Goal: Task Accomplishment & Management: Complete application form

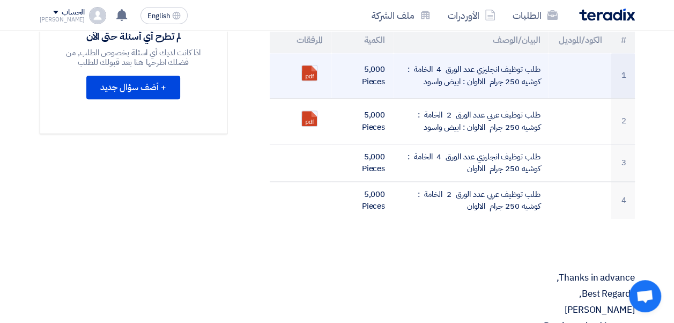
scroll to position [322, 0]
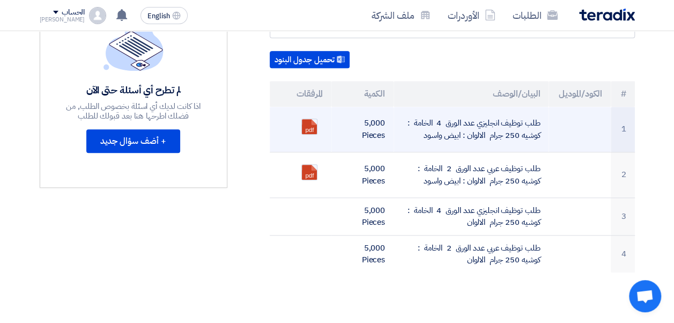
drag, startPoint x: 539, startPoint y: 95, endPoint x: 398, endPoint y: 103, distance: 141.2
click at [398, 107] on td "طلب توظيف انجليزي عدد الورق 4 الخامة : كوشيه 250 جرام الالوان : ابيض واسود" at bounding box center [470, 130] width 155 height 46
copy td "طلب توظيف انجليزي عدد الورق 4 الخامة : كوشيه 250 جرام الالوان : ابيض واسود"
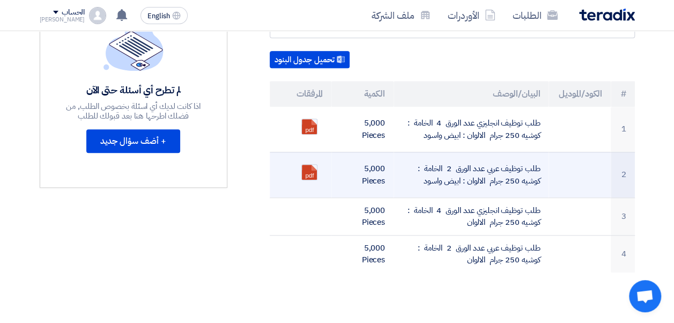
click at [441, 152] on td "طلب توظيف عربي عدد الورق 2 الخامة : كوشيه 250 جرام الالوان : ابيض واسود" at bounding box center [470, 175] width 155 height 46
copy tr "طلب توظيف عربي عدد الورق 2 الخامة : كوشيه 250 جرام الالوان : ابيض واسود"
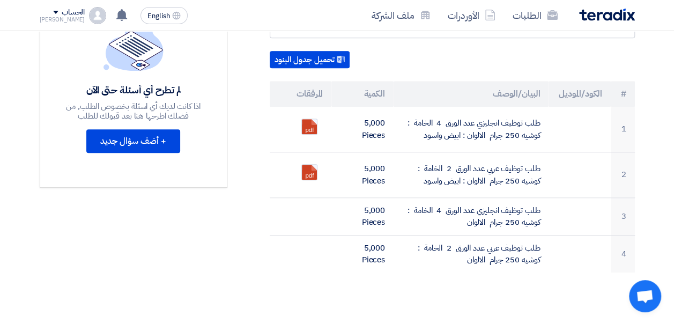
click at [428, 258] on div "Supply of Employment Applications - Printing Request بيانات العميل [PERSON_NAME…" at bounding box center [438, 324] width 407 height 936
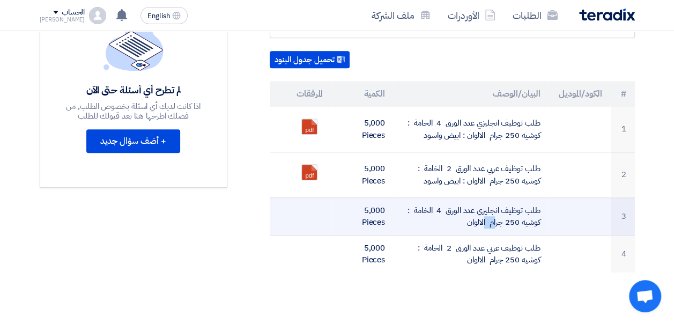
drag, startPoint x: 415, startPoint y: 183, endPoint x: 539, endPoint y: 200, distance: 125.0
click at [539, 200] on td "طلب توظيف انجليزي عدد الورق 4 الخامة : كوشيه 250 جرام الالوان" at bounding box center [470, 216] width 155 height 38
drag, startPoint x: 539, startPoint y: 200, endPoint x: 526, endPoint y: 187, distance: 18.2
click at [533, 197] on td "طلب توظيف انجليزي عدد الورق 4 الخامة : كوشيه 250 جرام الالوان" at bounding box center [470, 216] width 155 height 38
click at [526, 197] on td "طلب توظيف انجليزي عدد الورق 4 الخامة : كوشيه 250 جرام الالوان" at bounding box center [470, 216] width 155 height 38
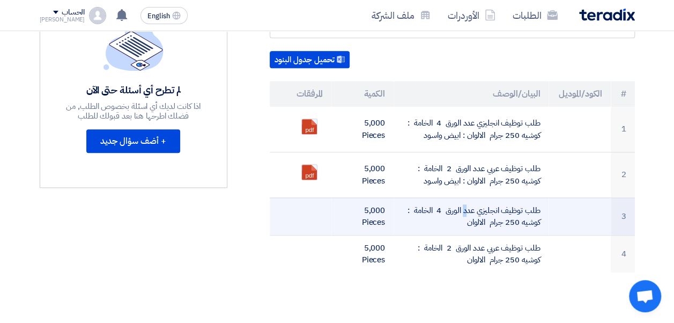
click at [526, 197] on td "طلب توظيف انجليزي عدد الورق 4 الخامة : كوشيه 250 جرام الالوان" at bounding box center [470, 216] width 155 height 38
copy tr "طلب توظيف انجليزي عدد الورق 4 الخامة : كوشيه 250 جرام الالوان"
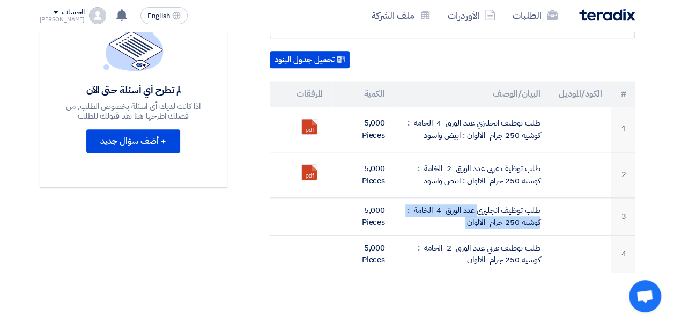
click at [430, 260] on div "Supply of Employment Applications - Printing Request بيانات العميل [PERSON_NAME…" at bounding box center [438, 324] width 407 height 936
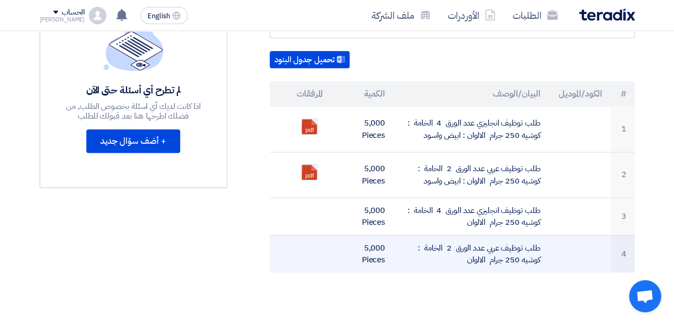
click at [448, 235] on td "طلب توظيف عربي عدد الورق 2 الخامة : كوشيه 250 جرام الالوان" at bounding box center [470, 254] width 155 height 38
copy tr "طلب توظيف عربي عدد الورق 2 الخامة : كوشيه 250 جرام الالوان"
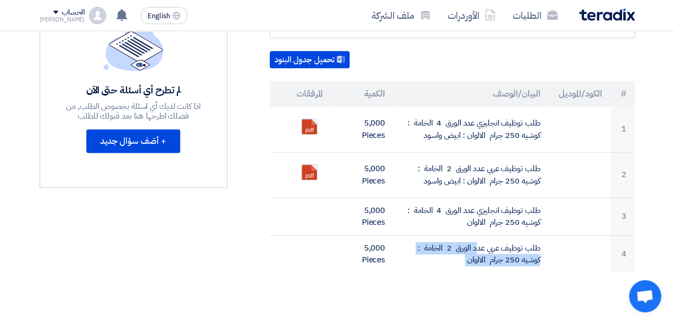
click at [441, 262] on div "Supply of Employment Applications - Printing Request بيانات العميل [PERSON_NAME…" at bounding box center [438, 324] width 407 height 936
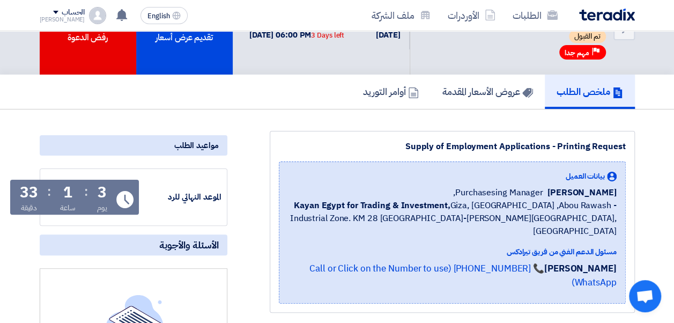
scroll to position [0, 0]
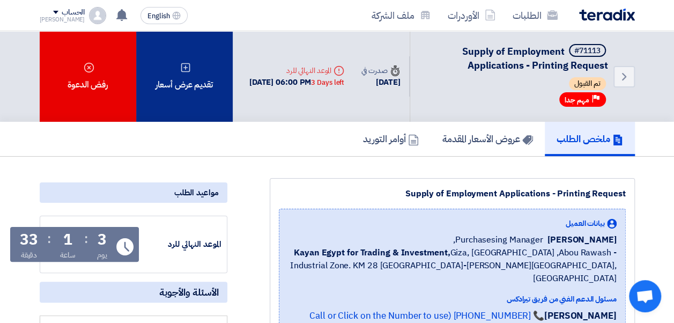
click at [190, 88] on div "تقديم عرض أسعار" at bounding box center [184, 76] width 96 height 91
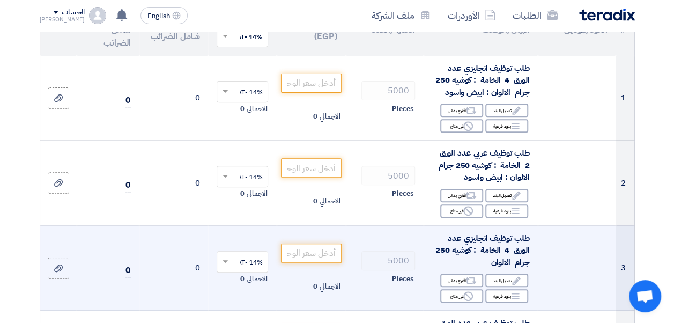
scroll to position [107, 0]
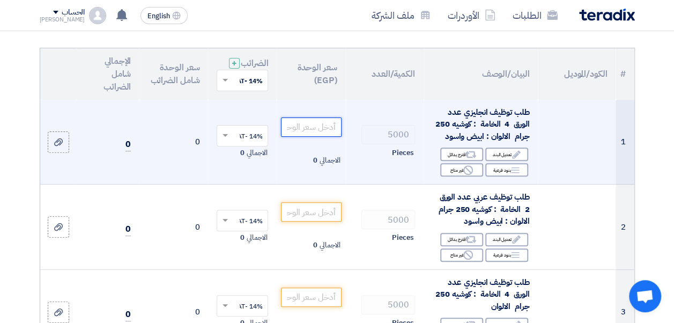
click at [308, 137] on input "number" at bounding box center [311, 126] width 60 height 19
type input "4.32"
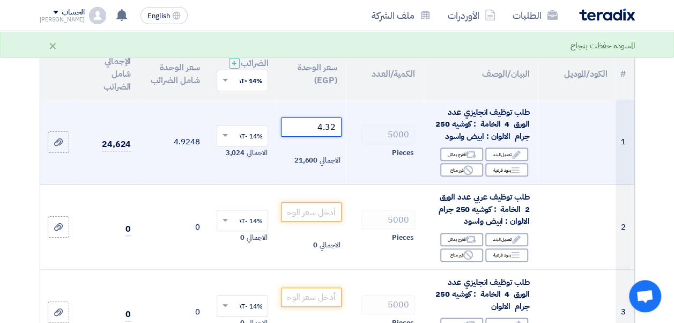
drag, startPoint x: 311, startPoint y: 137, endPoint x: 341, endPoint y: 139, distance: 30.1
click at [341, 139] on td "4.32 الاجمالي 21,600" at bounding box center [311, 142] width 69 height 85
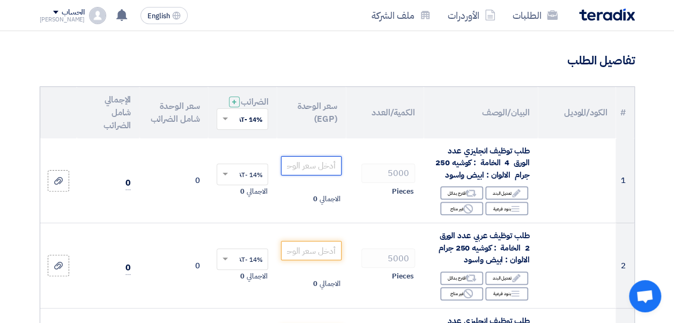
scroll to position [0, 0]
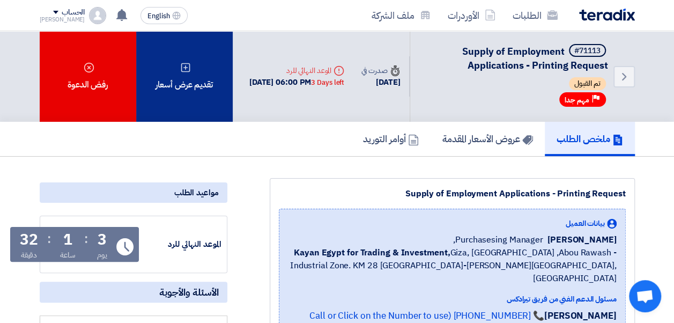
click at [137, 82] on div "تقديم عرض أسعار" at bounding box center [184, 76] width 96 height 91
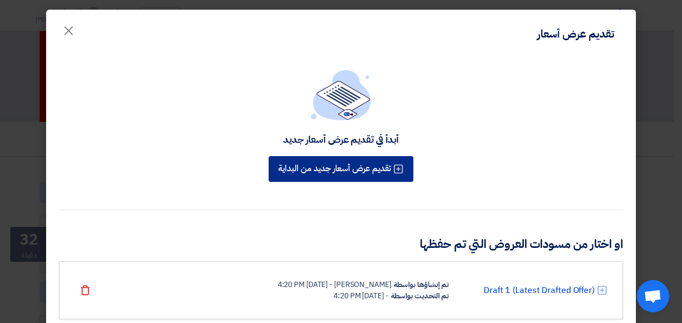
click at [388, 168] on button "تقديم عرض أسعار جديد من البداية" at bounding box center [341, 169] width 145 height 26
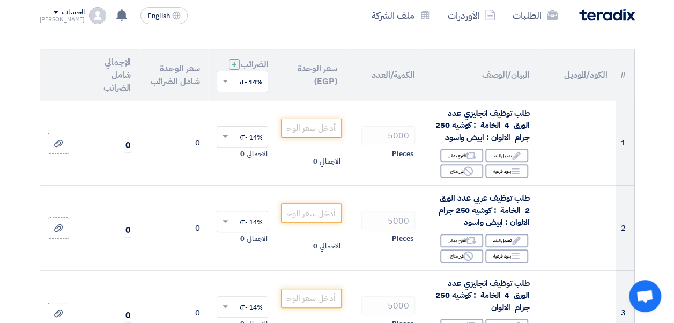
scroll to position [54, 0]
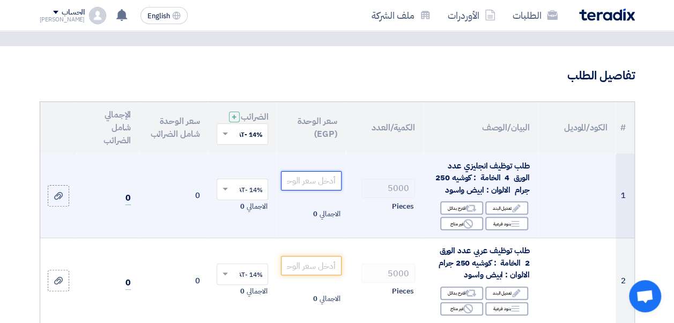
click at [320, 188] on input "number" at bounding box center [311, 180] width 60 height 19
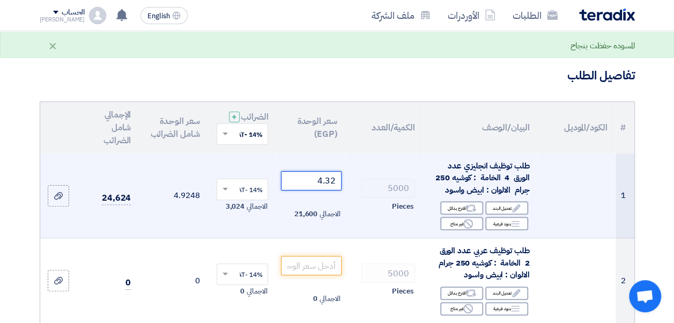
type input "4.32"
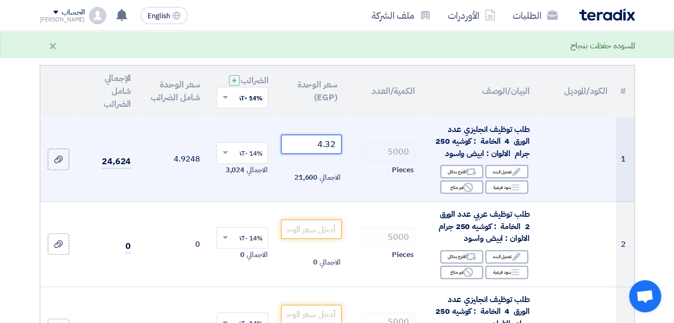
scroll to position [107, 0]
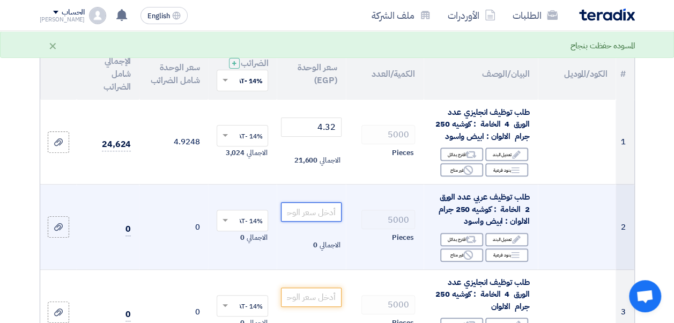
click at [317, 219] on input "number" at bounding box center [311, 211] width 60 height 19
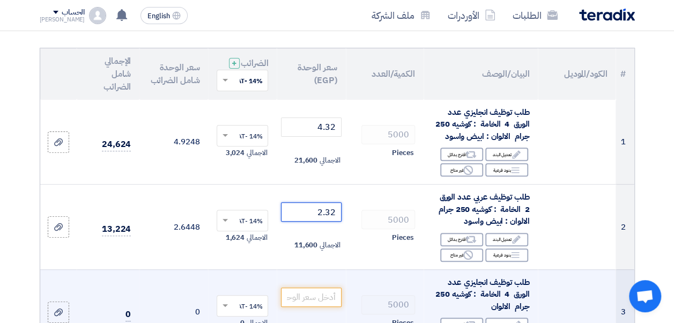
type input "2.32"
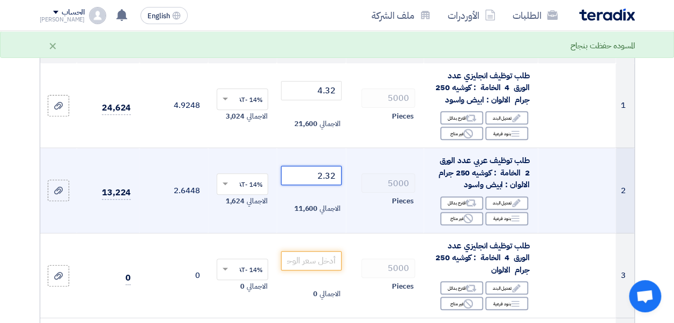
scroll to position [161, 0]
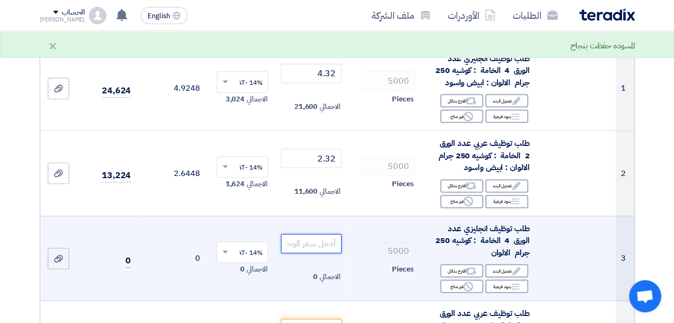
click at [318, 253] on input "number" at bounding box center [311, 243] width 60 height 19
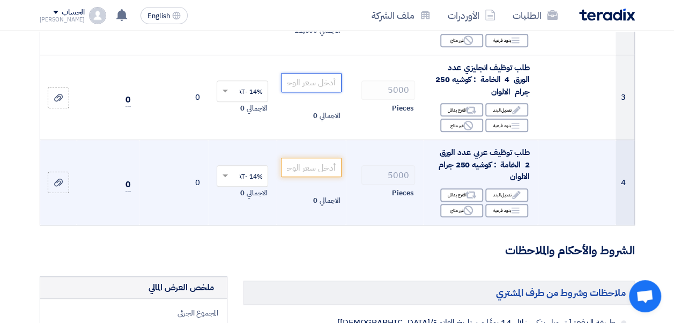
scroll to position [268, 0]
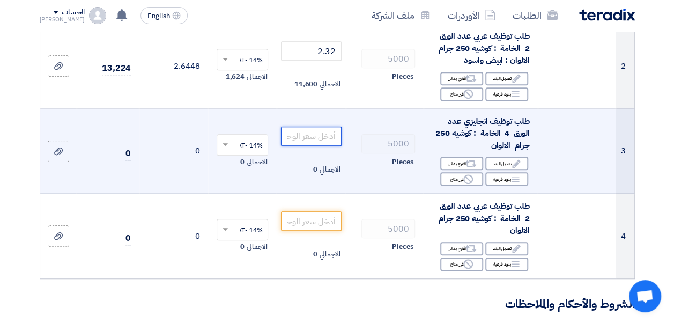
click at [325, 146] on input "number" at bounding box center [311, 136] width 60 height 19
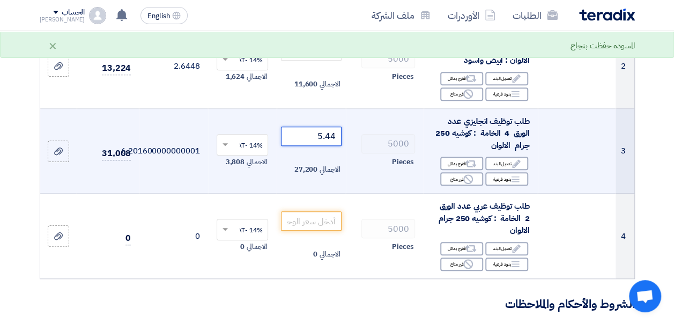
type input "5.44"
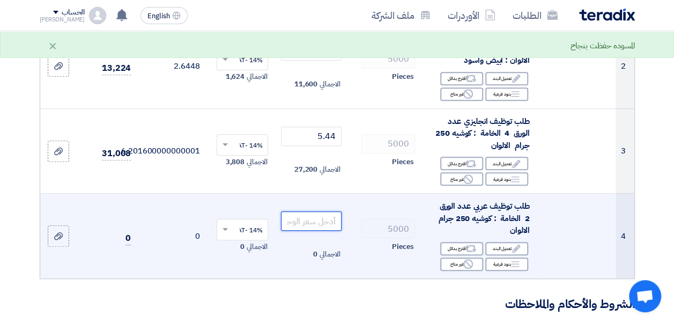
click at [310, 231] on input "number" at bounding box center [311, 220] width 60 height 19
type input "2.64"
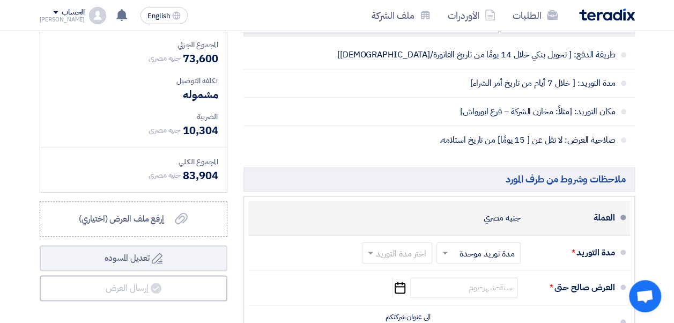
scroll to position [643, 0]
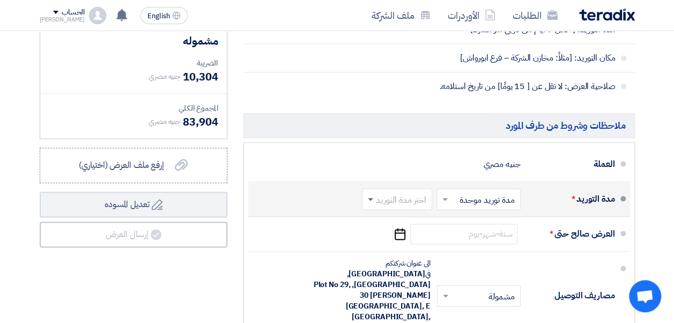
click at [369, 202] on span at bounding box center [370, 200] width 5 height 4
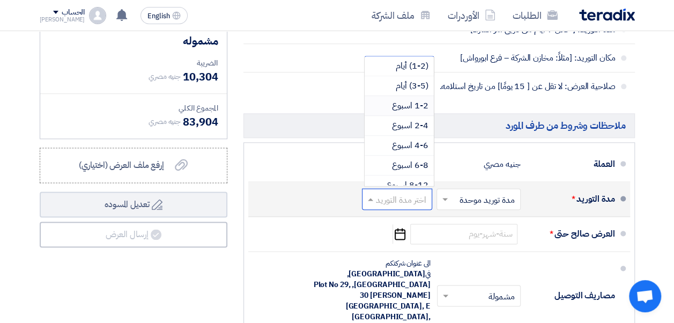
click at [397, 112] on span "1-2 اسبوع" at bounding box center [410, 105] width 36 height 13
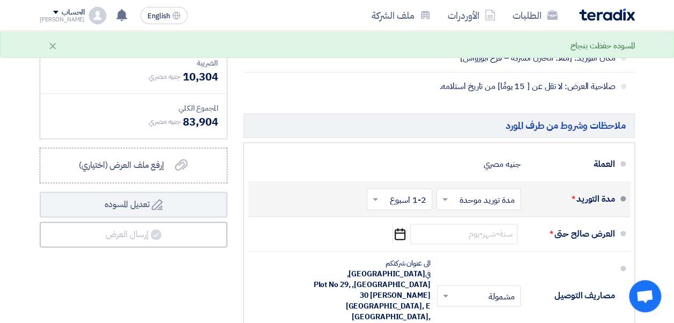
scroll to position [697, 0]
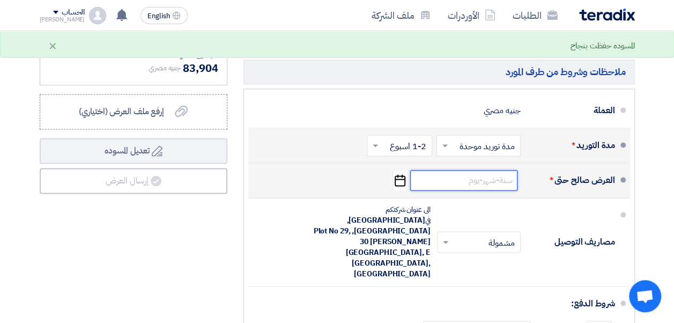
click at [457, 187] on input at bounding box center [463, 180] width 107 height 20
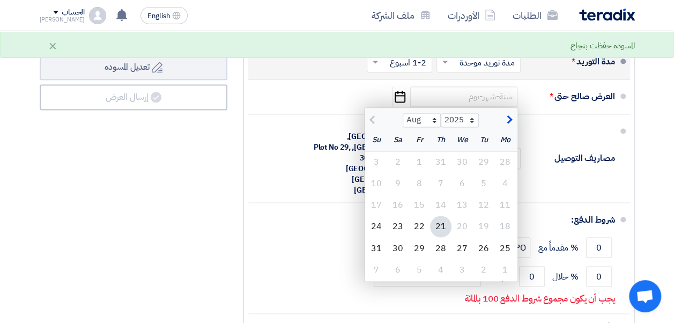
scroll to position [804, 0]
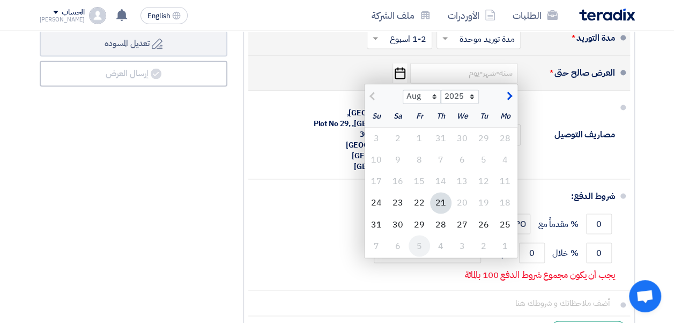
click at [420, 251] on div "5" at bounding box center [419, 245] width 21 height 21
type input "[DATE]"
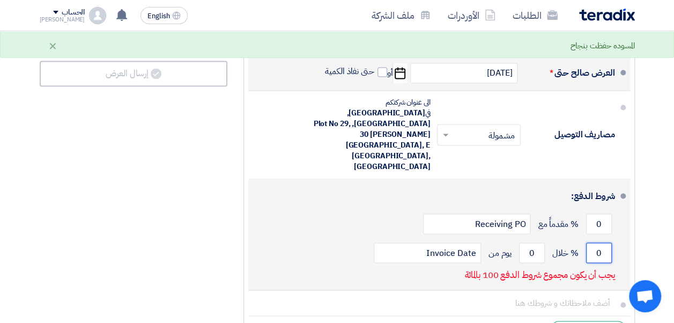
drag, startPoint x: 595, startPoint y: 213, endPoint x: 614, endPoint y: 219, distance: 20.0
click at [614, 238] on div "0 % خلال 0 يوم من Invoice Date" at bounding box center [436, 252] width 358 height 29
type input "100"
drag, startPoint x: 526, startPoint y: 214, endPoint x: 548, endPoint y: 217, distance: 22.6
click at [548, 238] on div "100 % خلال 0 يوم من Invoice Date" at bounding box center [436, 252] width 358 height 29
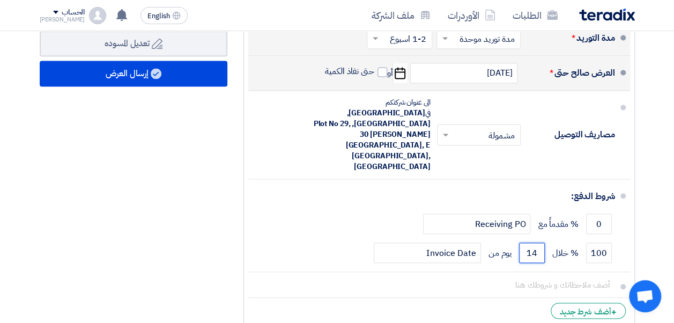
type input "14"
click at [202, 222] on div "ملخص [PERSON_NAME] المجموع الجزئي جنيه مصري 73,600 تكلفه التوصيل" at bounding box center [134, 64] width 204 height 540
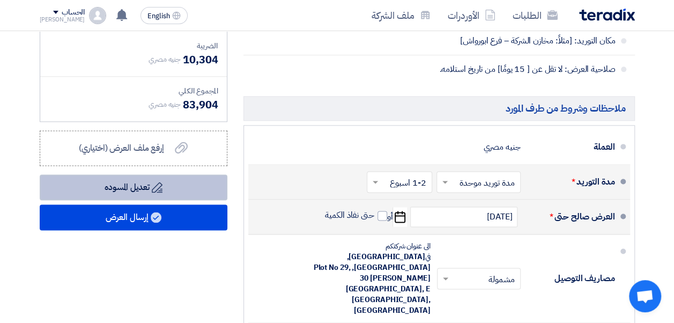
scroll to position [643, 0]
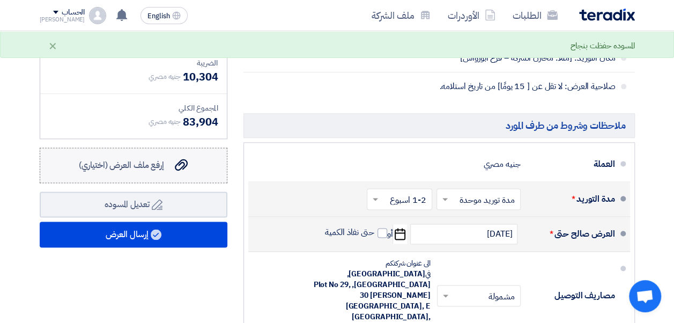
click at [172, 170] on div "إرفع ملف العرض (اختياري) إرفع ملف العرض (اختياري)" at bounding box center [133, 165] width 109 height 13
click at [0, 0] on input "إرفع ملف العرض (اختياري) إرفع ملف العرض (اختياري)" at bounding box center [0, 0] width 0 height 0
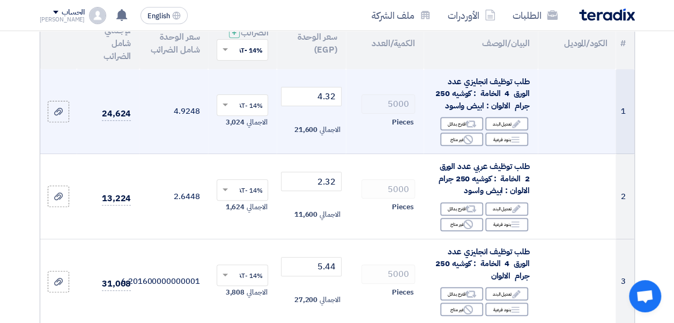
scroll to position [107, 0]
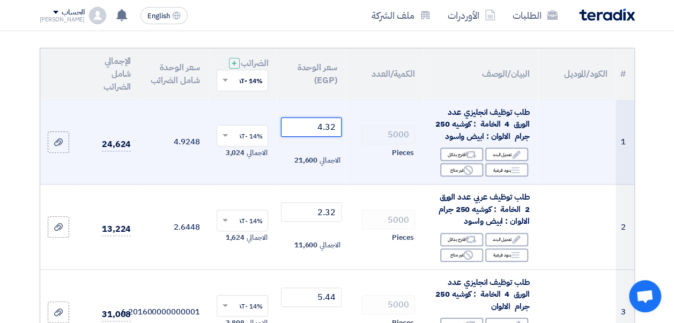
drag, startPoint x: 326, startPoint y: 134, endPoint x: 336, endPoint y: 132, distance: 9.8
click at [336, 132] on input "4.32" at bounding box center [311, 126] width 60 height 19
type input "4.5"
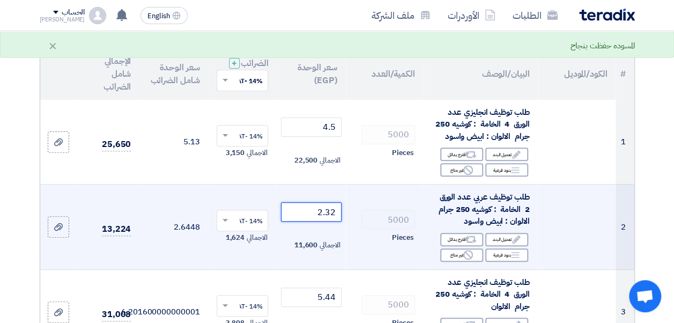
drag, startPoint x: 325, startPoint y: 221, endPoint x: 339, endPoint y: 224, distance: 14.1
click at [339, 221] on input "2.32" at bounding box center [311, 211] width 60 height 19
type input "2.5"
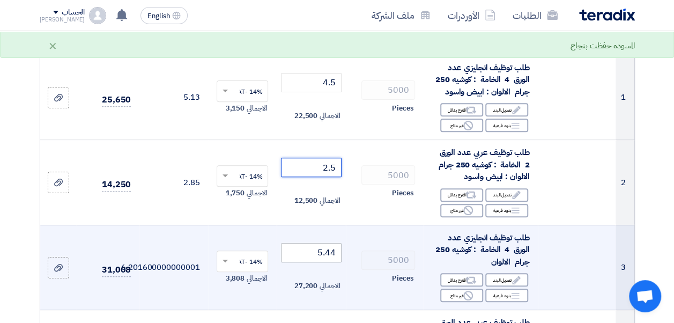
scroll to position [214, 0]
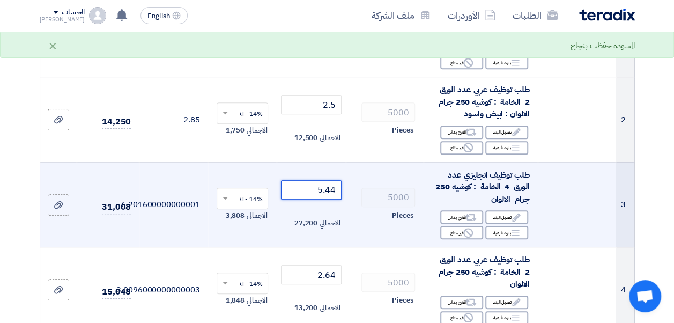
drag, startPoint x: 326, startPoint y: 199, endPoint x: 337, endPoint y: 197, distance: 10.9
click at [337, 197] on input "5.44" at bounding box center [311, 189] width 60 height 19
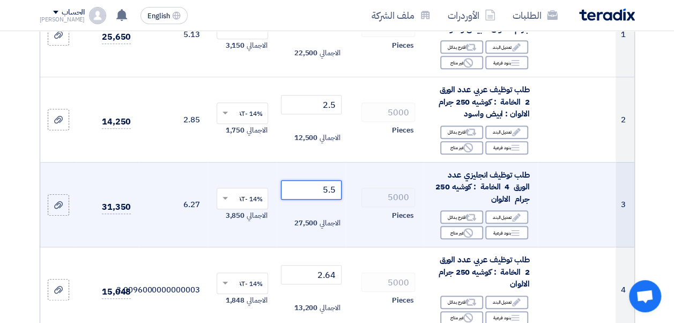
type input "5.5"
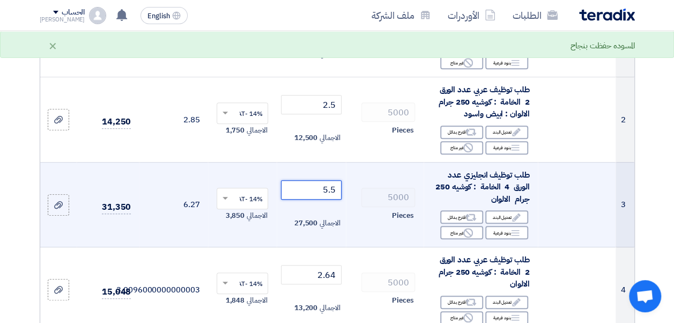
scroll to position [268, 0]
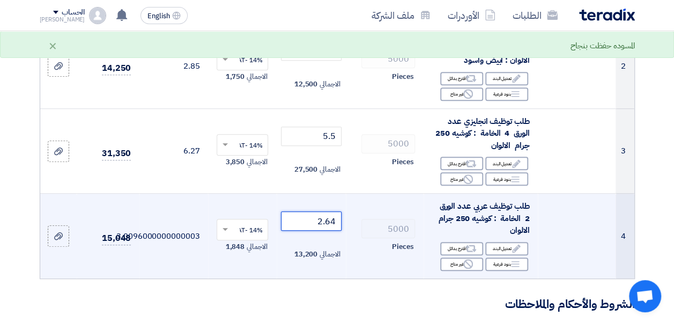
drag, startPoint x: 326, startPoint y: 229, endPoint x: 289, endPoint y: 227, distance: 36.5
click at [321, 228] on input "2.64" at bounding box center [311, 220] width 60 height 19
drag, startPoint x: 327, startPoint y: 228, endPoint x: 336, endPoint y: 228, distance: 8.6
click at [336, 228] on input "2.64" at bounding box center [311, 220] width 60 height 19
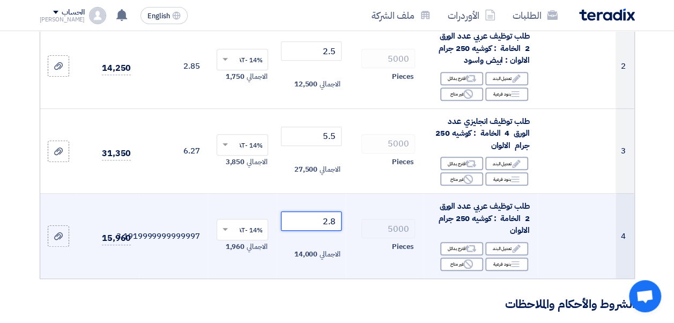
type input "2.8"
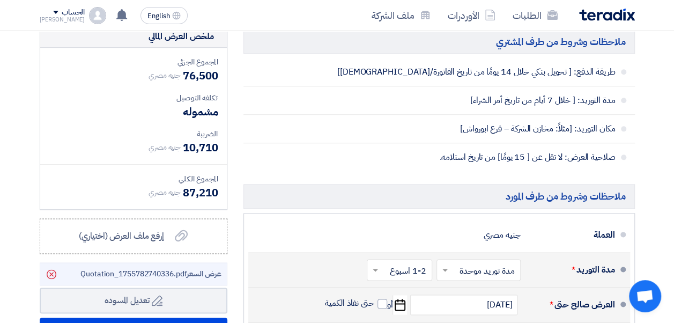
scroll to position [590, 0]
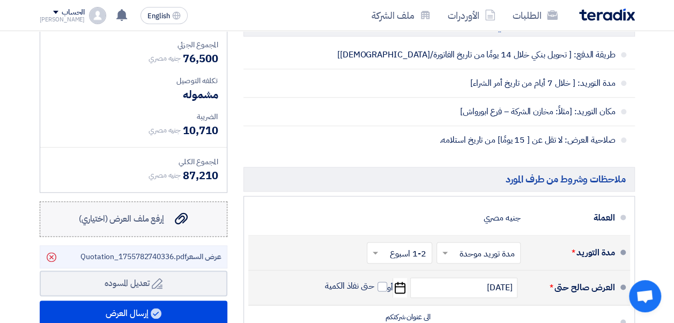
click at [169, 212] on label "إرفع ملف العرض (اختياري) إرفع ملف العرض (اختياري)" at bounding box center [134, 218] width 188 height 35
click at [0, 0] on input "إرفع ملف العرض (اختياري) إرفع ملف العرض (اختياري)" at bounding box center [0, 0] width 0 height 0
click at [45, 265] on icon "Delete" at bounding box center [51, 257] width 18 height 18
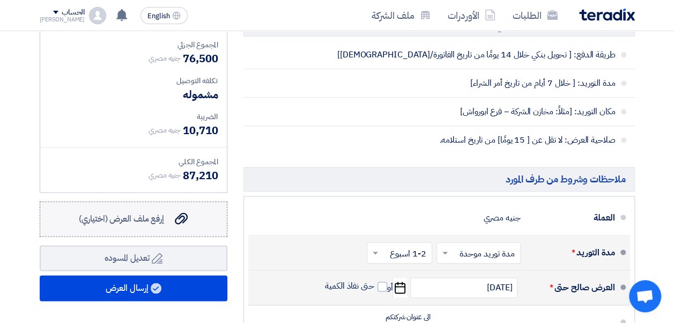
click at [103, 225] on span "إرفع ملف العرض (اختياري)" at bounding box center [121, 218] width 85 height 13
click at [0, 0] on input "إرفع ملف العرض (اختياري) إرفع ملف العرض (اختياري)" at bounding box center [0, 0] width 0 height 0
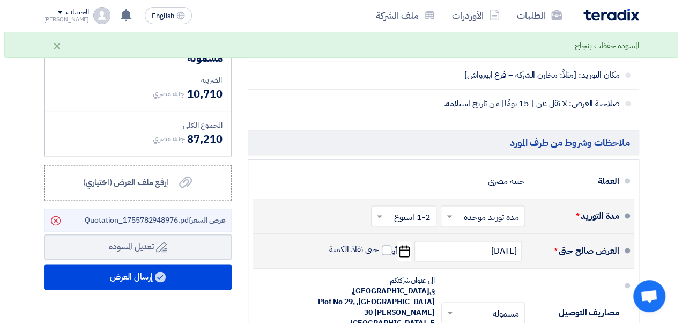
scroll to position [643, 0]
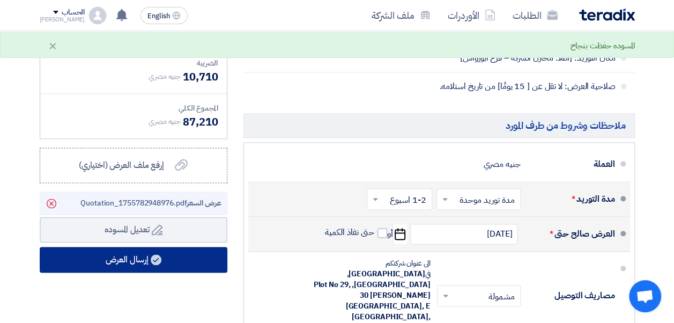
click at [156, 265] on use at bounding box center [156, 259] width 11 height 11
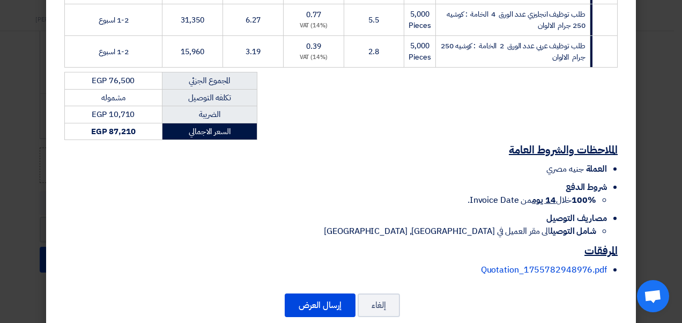
scroll to position [292, 0]
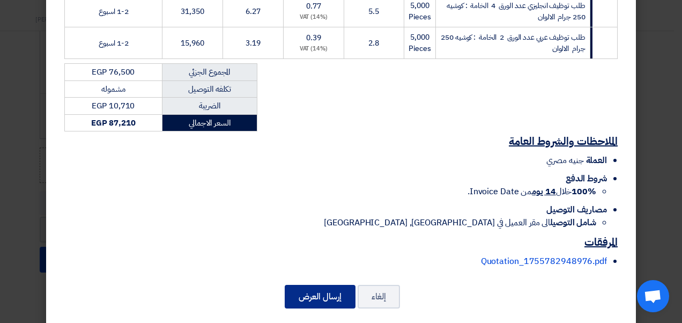
click at [315, 287] on button "إرسال العرض" at bounding box center [320, 297] width 71 height 24
